Goal: Communication & Community: Answer question/provide support

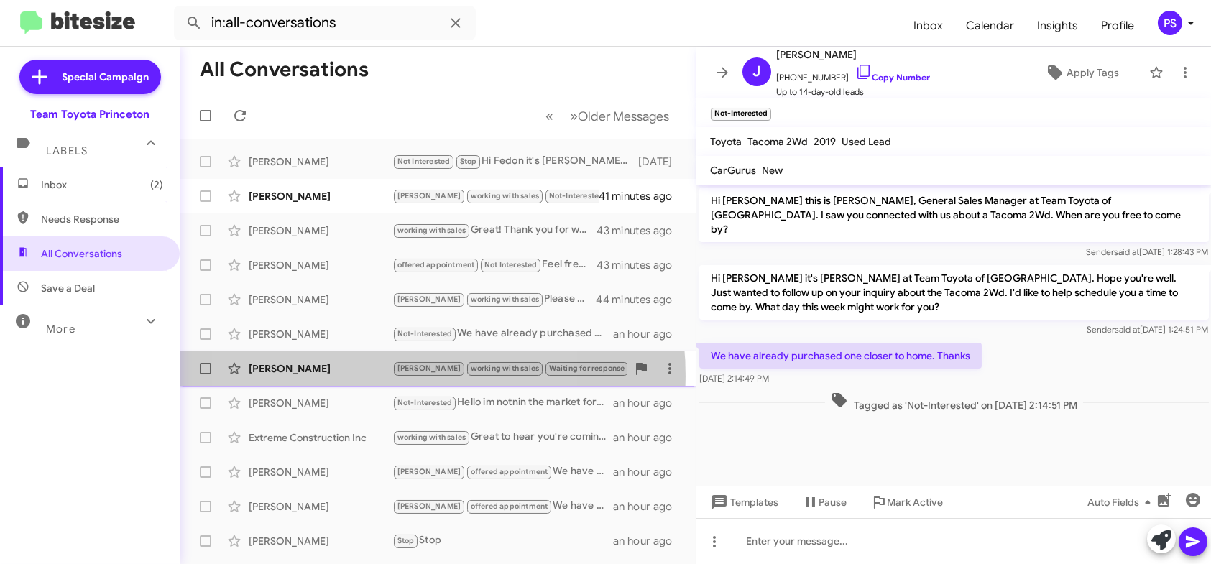
click at [357, 377] on div "[PERSON_NAME] [PERSON_NAME] working with sales Waiting for response 🔥 Hot consi…" at bounding box center [437, 368] width 493 height 29
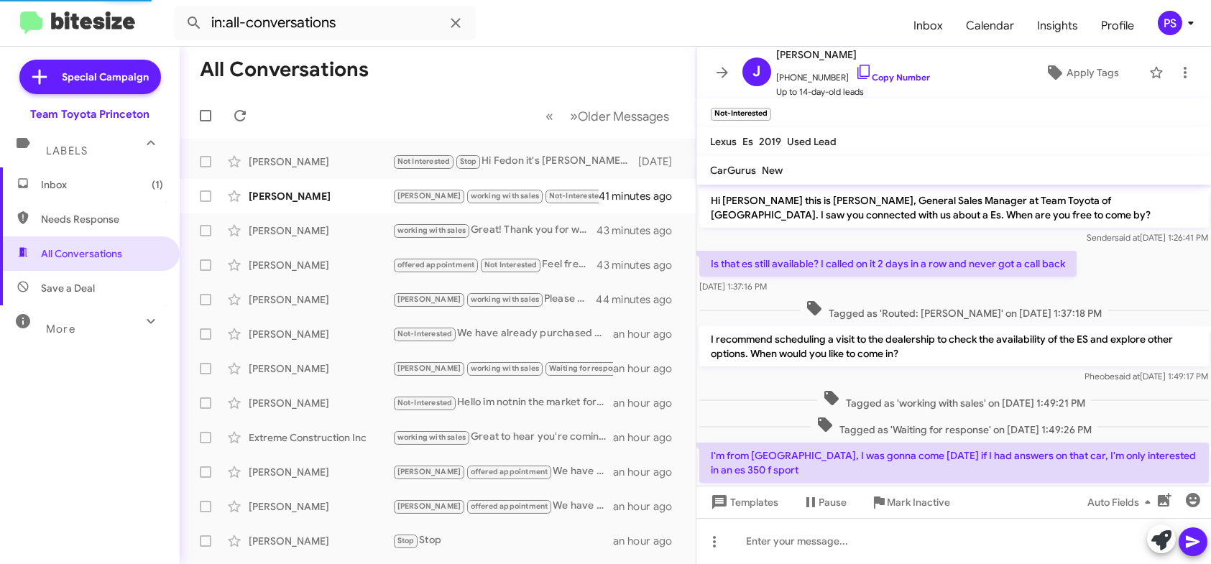
scroll to position [385, 0]
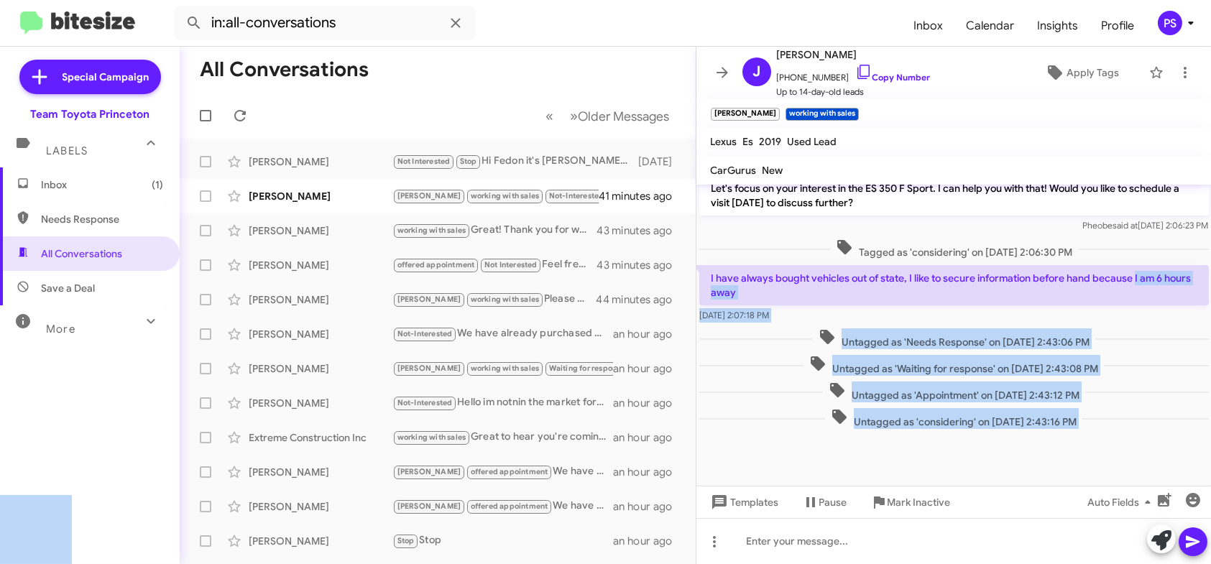
drag, startPoint x: 770, startPoint y: 276, endPoint x: 1134, endPoint y: 272, distance: 364.4
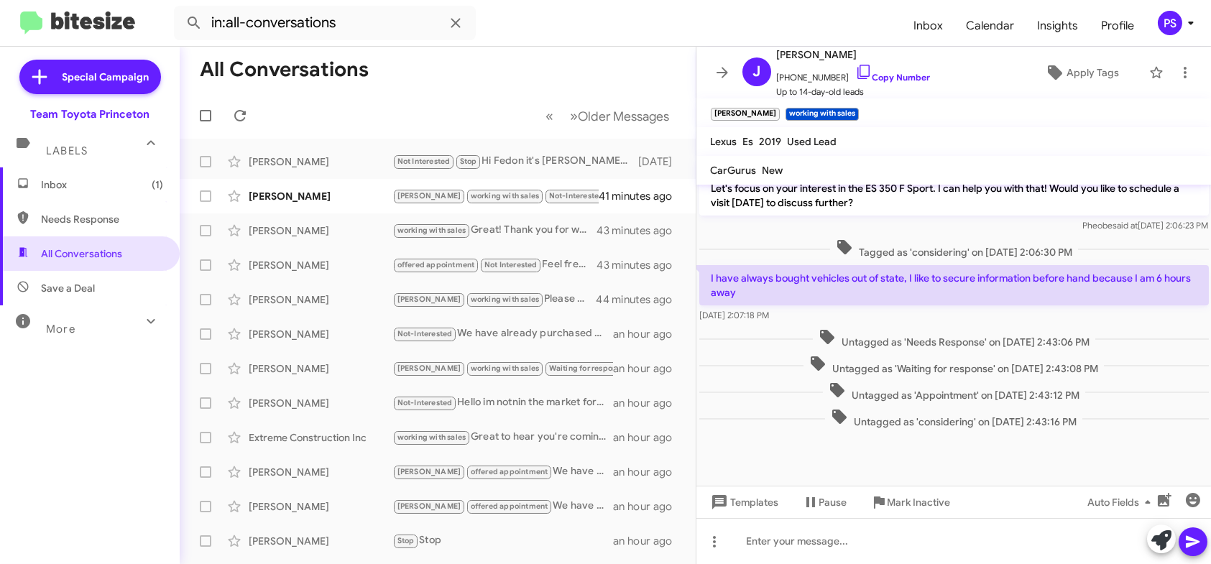
click at [1131, 273] on p "I have always bought vehicles out of state, I like to secure information before…" at bounding box center [954, 285] width 510 height 40
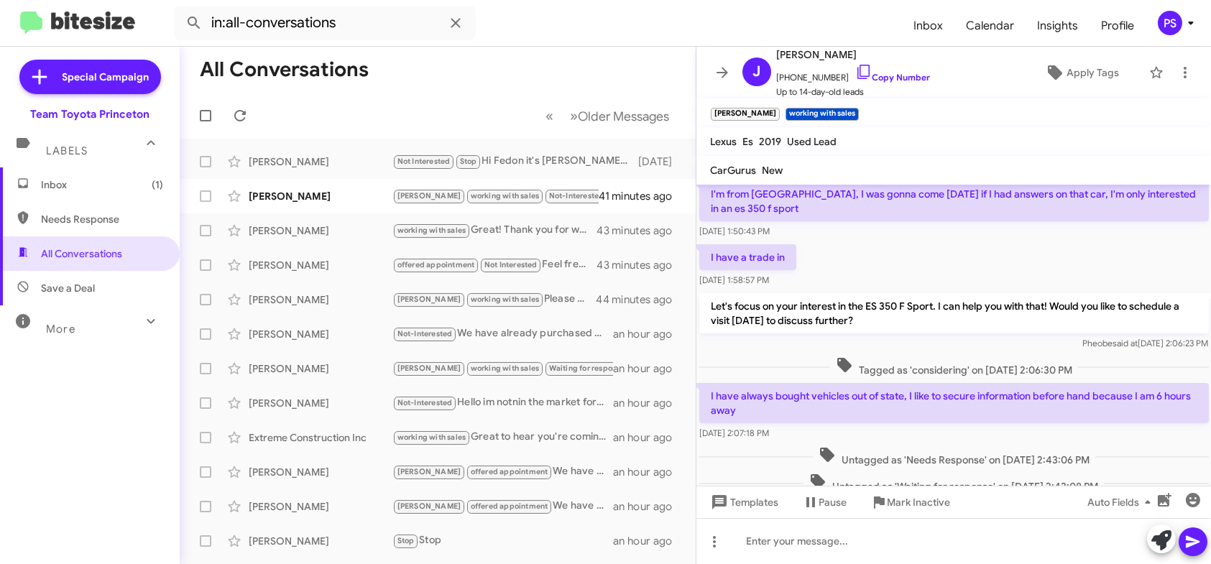
scroll to position [241, 0]
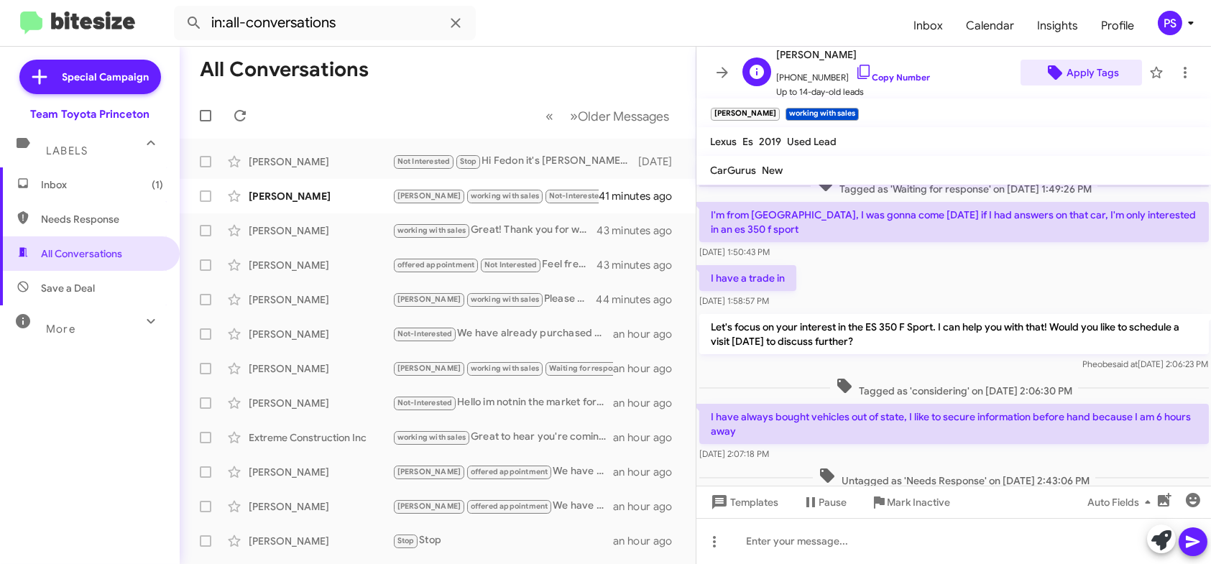
click at [1075, 68] on span "Apply Tags" at bounding box center [1093, 73] width 52 height 26
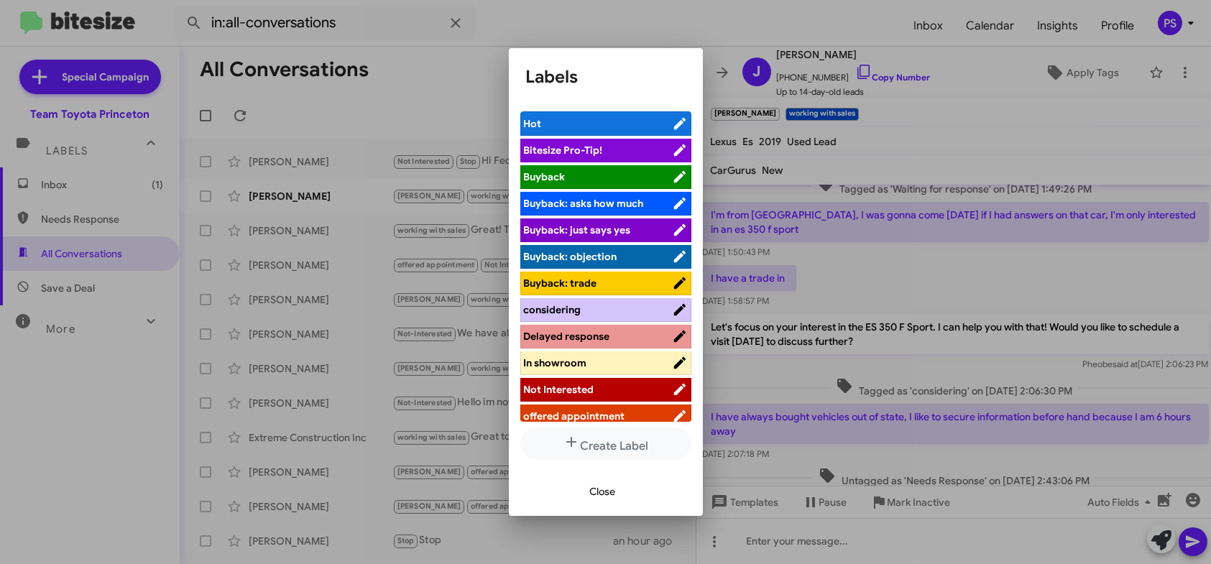
click at [619, 385] on span "Not Interested" at bounding box center [598, 389] width 148 height 14
click at [614, 492] on span "Close" at bounding box center [603, 492] width 26 height 26
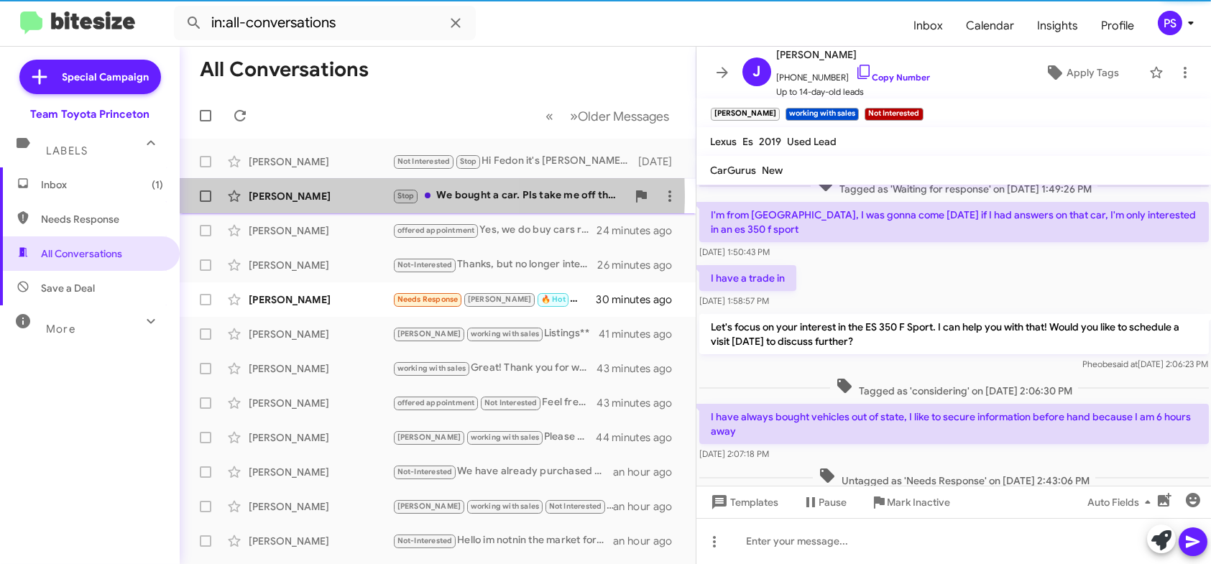
click at [328, 195] on div "[PERSON_NAME]" at bounding box center [321, 196] width 144 height 14
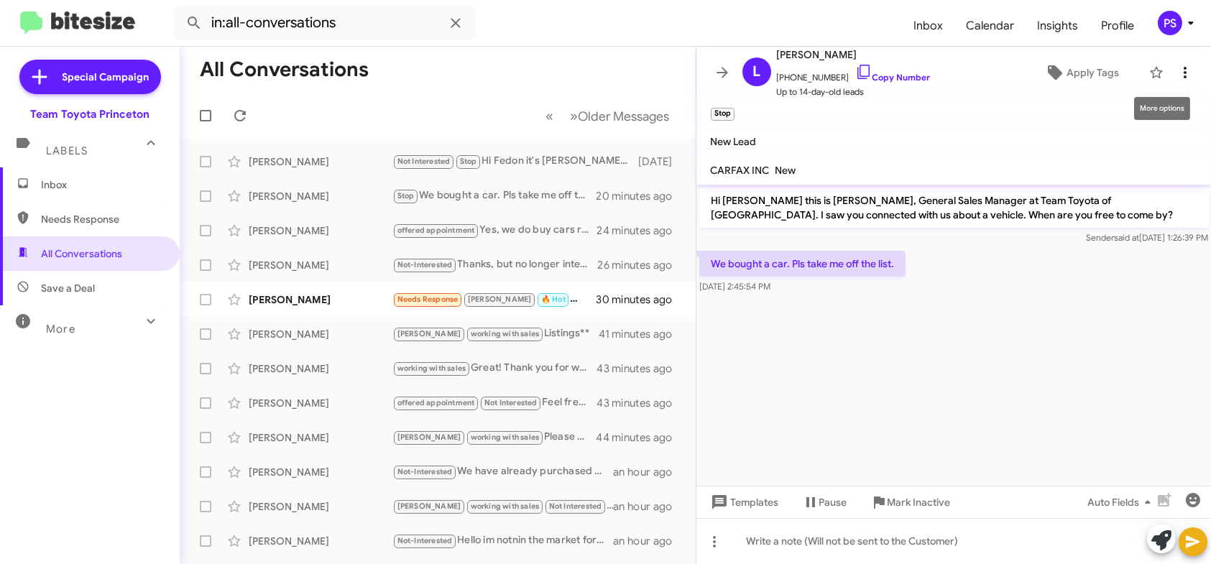
click at [1182, 79] on icon at bounding box center [1185, 72] width 17 height 17
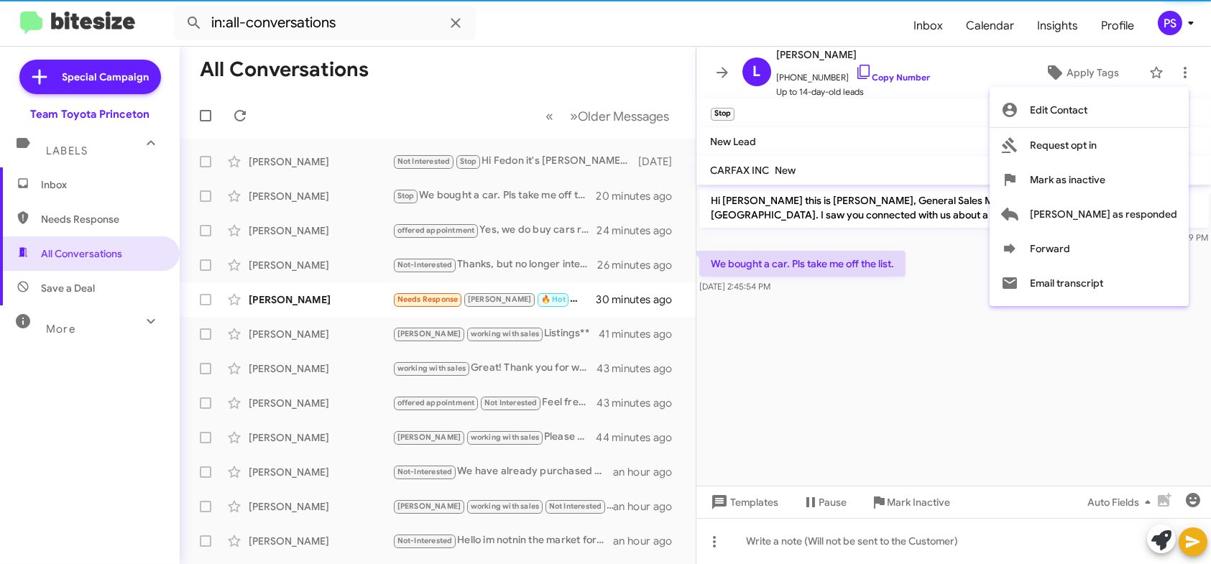
click at [1028, 167] on div at bounding box center [605, 282] width 1211 height 564
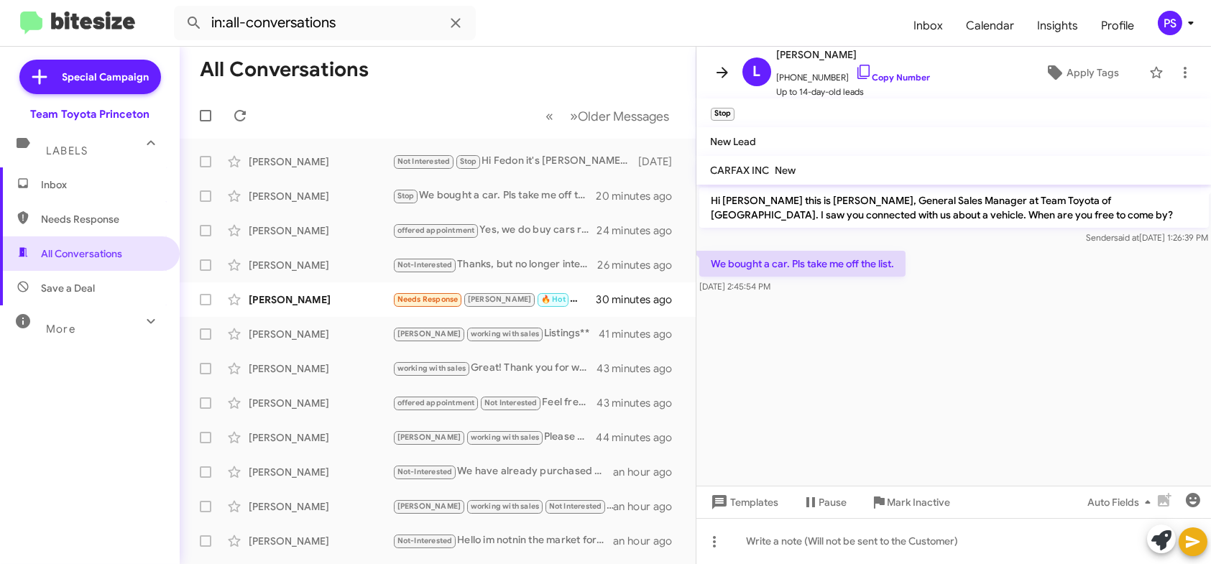
click at [722, 62] on button at bounding box center [722, 72] width 29 height 29
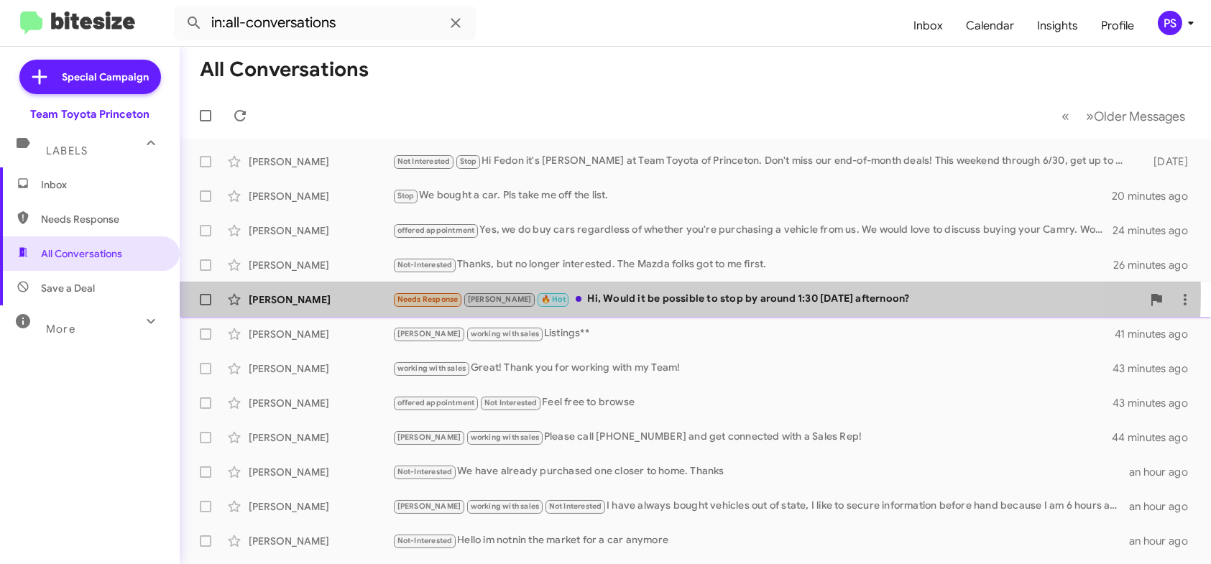
click at [604, 291] on div "Needs Response [PERSON_NAME] 🔥 Hot Hi, Would it be possible to stop by around 1…" at bounding box center [767, 299] width 750 height 17
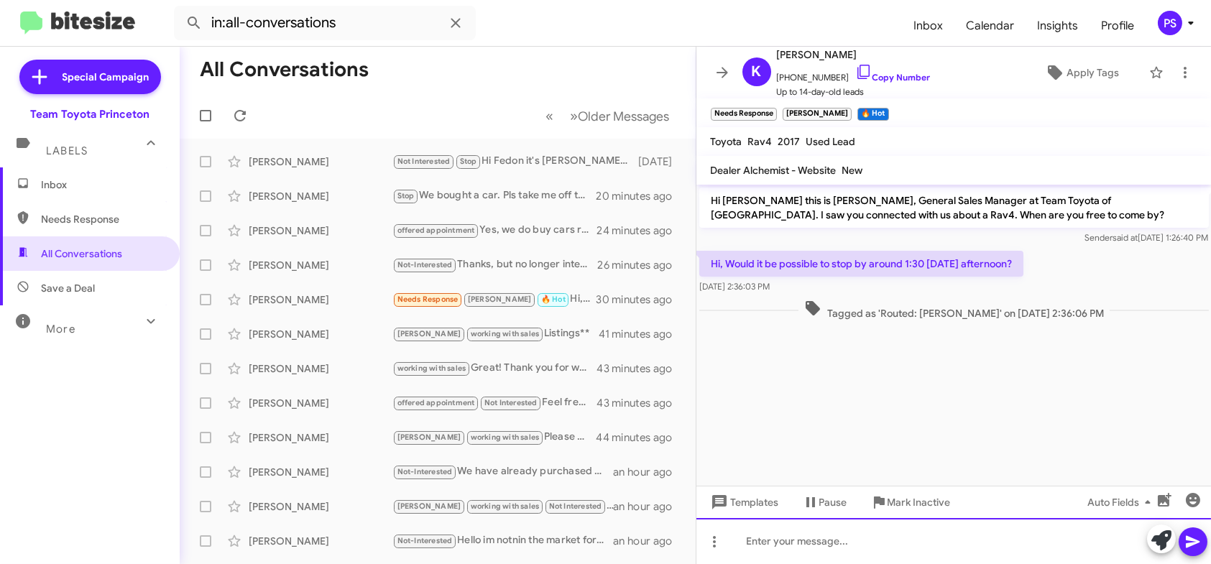
click at [1102, 551] on div at bounding box center [953, 541] width 515 height 46
click at [1195, 546] on icon at bounding box center [1193, 541] width 17 height 17
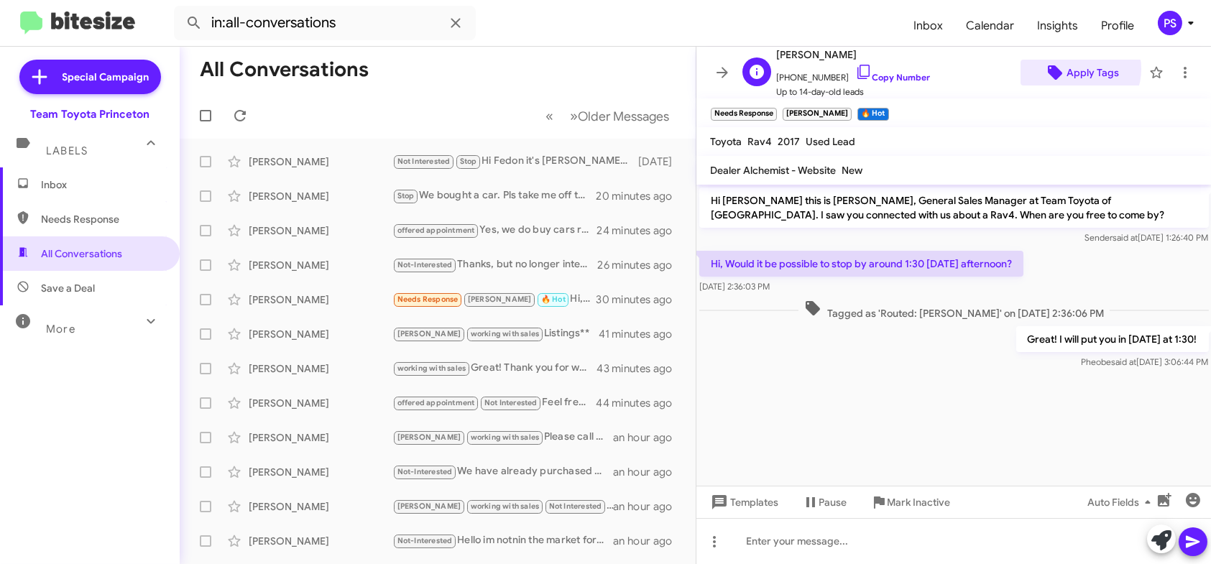
click at [1072, 69] on span "Apply Tags" at bounding box center [1093, 73] width 52 height 26
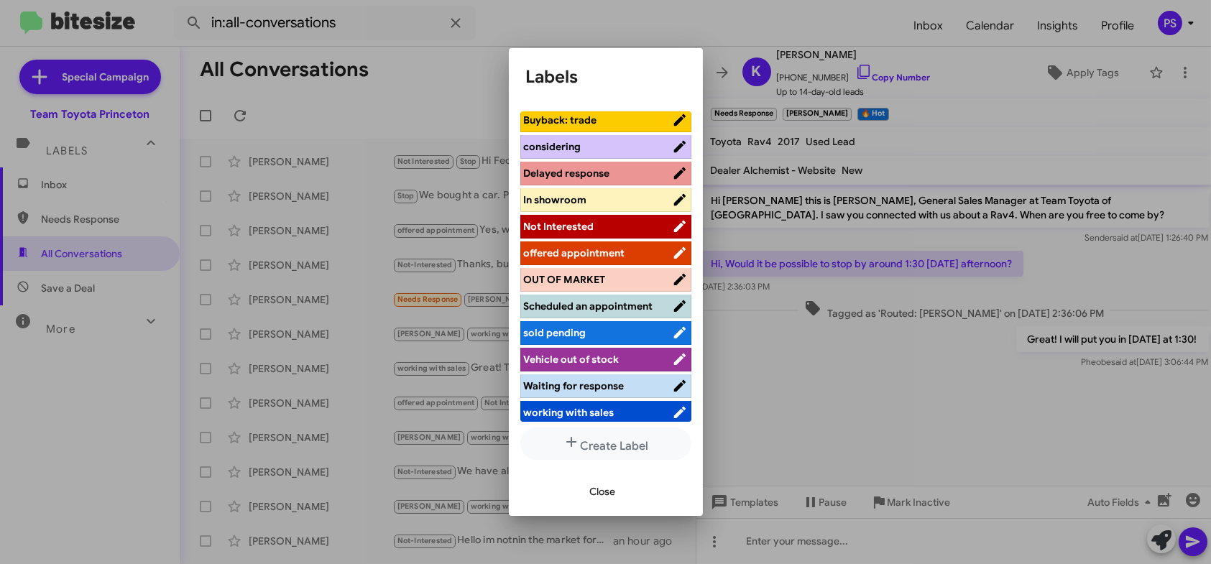
scroll to position [178, 0]
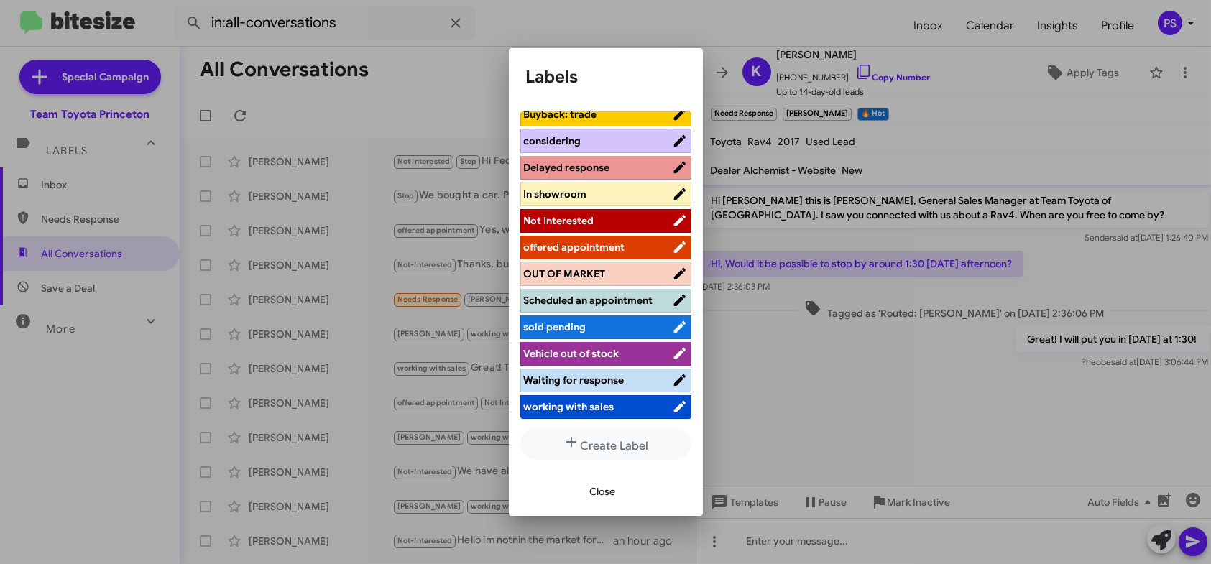
click at [583, 298] on span "Scheduled an appointment" at bounding box center [588, 300] width 129 height 13
click at [585, 490] on button "Close" at bounding box center [603, 492] width 49 height 26
